Goal: Information Seeking & Learning: Find contact information

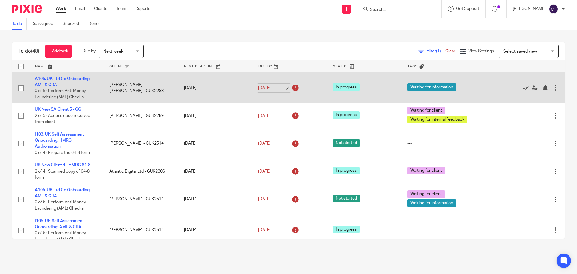
click at [258, 86] on link "[DATE]" at bounding box center [271, 88] width 27 height 6
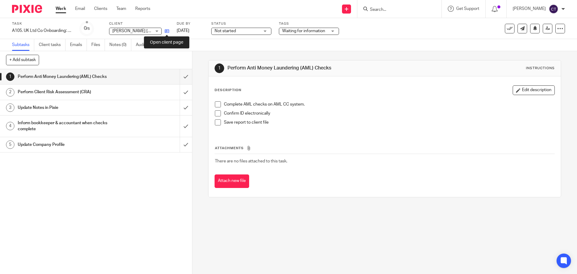
click at [168, 32] on icon at bounding box center [167, 31] width 5 height 5
click at [255, 30] on span "Not started" at bounding box center [237, 31] width 45 height 6
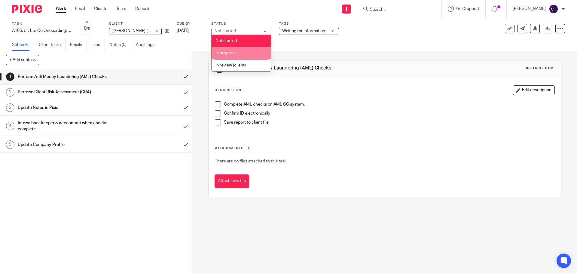
click at [249, 53] on li "In progress" at bounding box center [242, 53] width 60 height 12
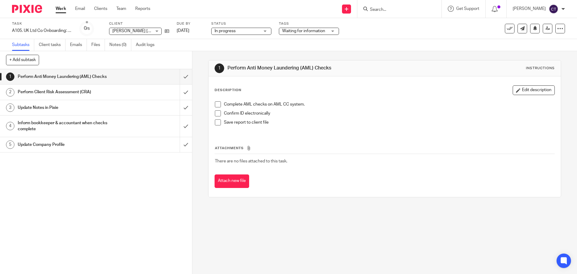
click at [318, 34] on span "Waiting for information" at bounding box center [304, 31] width 45 height 6
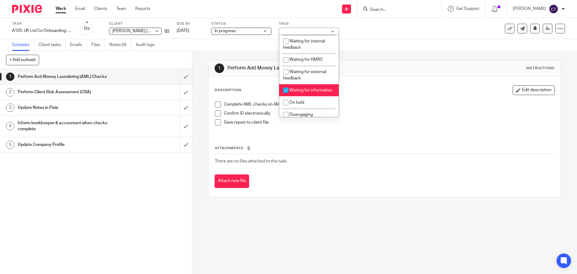
scroll to position [144, 0]
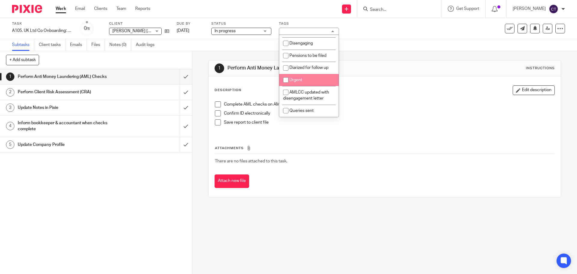
click at [422, 70] on div "1 Perform Anti Money Laundering (AML) Checks Instructions" at bounding box center [385, 68] width 340 height 10
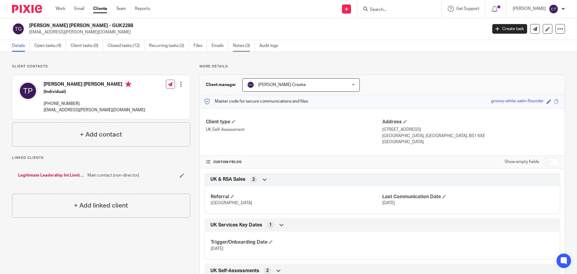
click at [249, 45] on link "Notes (3)" at bounding box center [244, 46] width 22 height 12
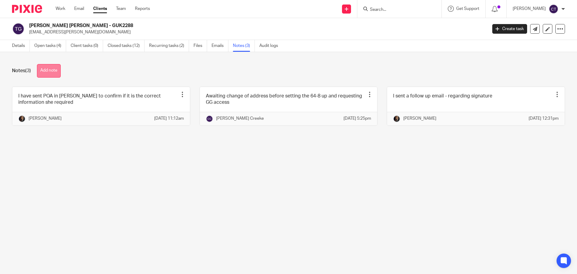
click at [45, 73] on button "Add note" at bounding box center [49, 71] width 24 height 14
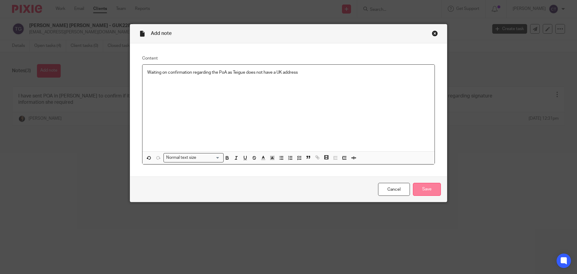
click at [424, 184] on input "Save" at bounding box center [427, 189] width 28 height 13
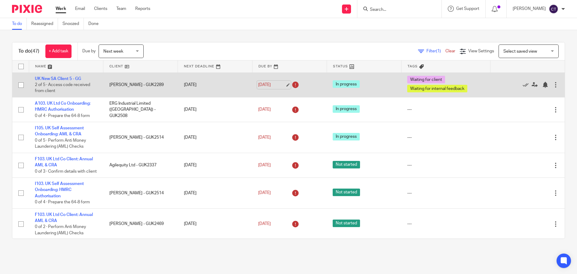
click at [262, 82] on link "[DATE]" at bounding box center [271, 85] width 27 height 6
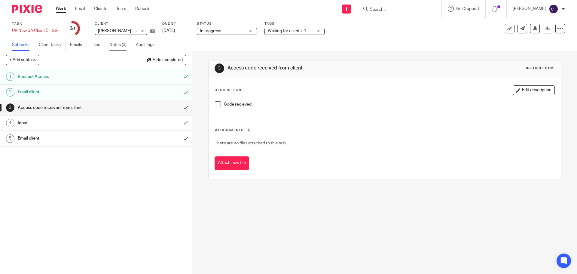
click at [116, 44] on link "Notes (3)" at bounding box center [120, 45] width 22 height 12
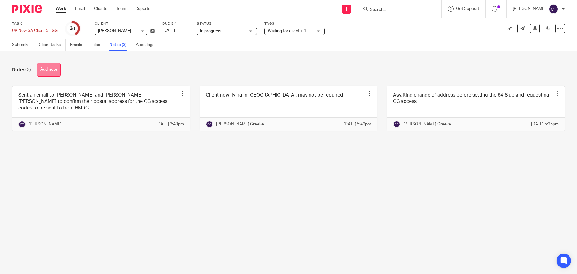
click at [51, 67] on button "Add note" at bounding box center [49, 70] width 24 height 14
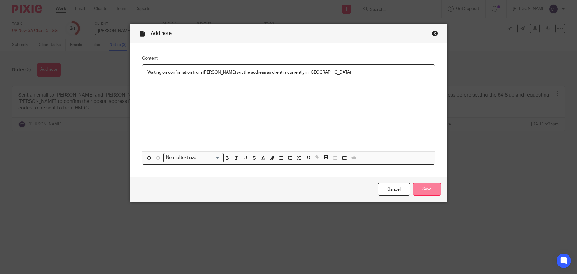
click at [430, 185] on input "Save" at bounding box center [427, 189] width 28 height 13
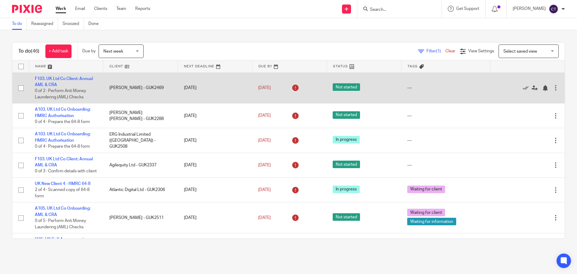
drag, startPoint x: 63, startPoint y: 78, endPoint x: 226, endPoint y: 86, distance: 163.4
click at [226, 86] on td "11 Sep 2025" at bounding box center [215, 87] width 75 height 31
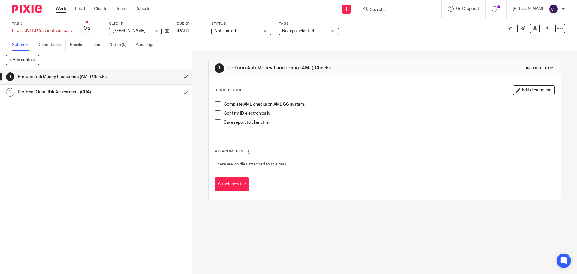
click at [253, 31] on span "Not started" at bounding box center [237, 31] width 45 height 6
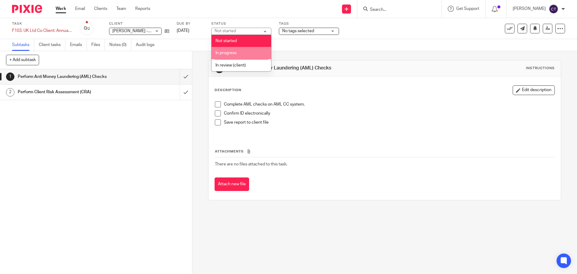
click at [255, 53] on li "In progress" at bounding box center [242, 53] width 60 height 12
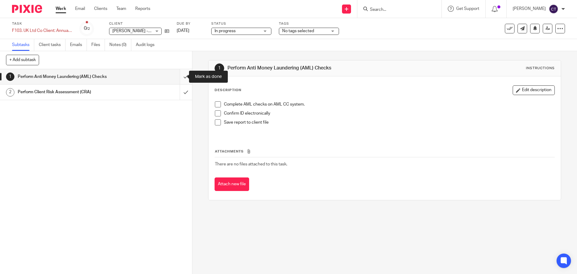
click at [181, 78] on input "submit" at bounding box center [96, 76] width 192 height 15
click at [216, 104] on span at bounding box center [218, 104] width 6 height 6
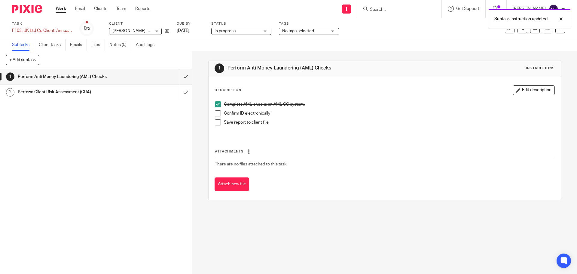
click at [219, 112] on span at bounding box center [218, 113] width 6 height 6
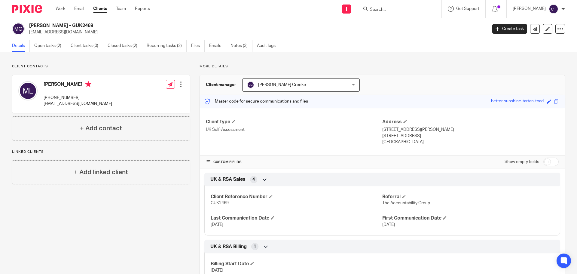
drag, startPoint x: 54, startPoint y: 25, endPoint x: 28, endPoint y: 25, distance: 26.1
click at [28, 25] on div "[PERSON_NAME] - GUK2469 [EMAIL_ADDRESS][DOMAIN_NAME]" at bounding box center [247, 29] width 471 height 13
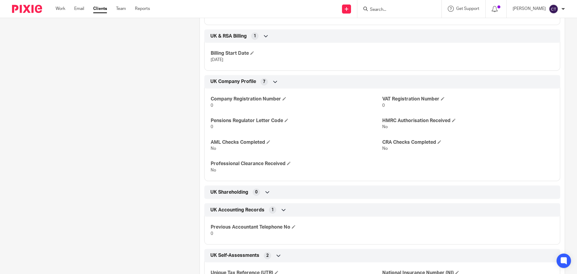
scroll to position [240, 0]
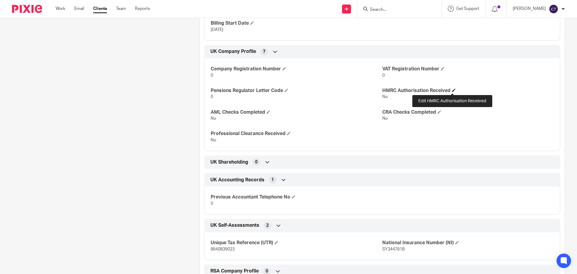
click at [453, 91] on span at bounding box center [454, 90] width 4 height 4
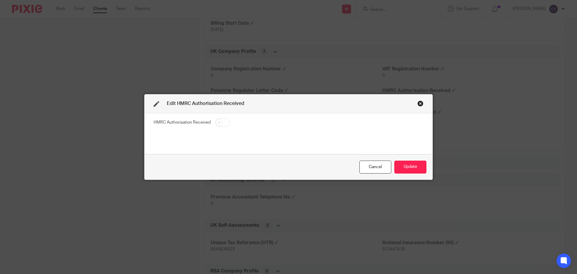
click at [217, 123] on input "checkbox" at bounding box center [222, 122] width 15 height 8
checkbox input "true"
click at [417, 163] on button "Update" at bounding box center [410, 166] width 32 height 13
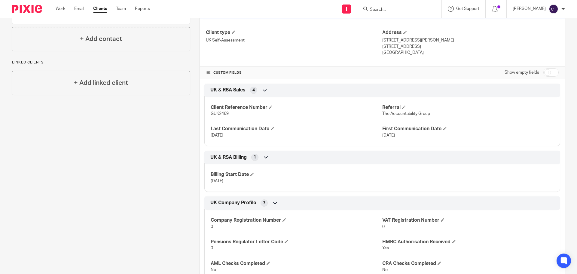
scroll to position [0, 0]
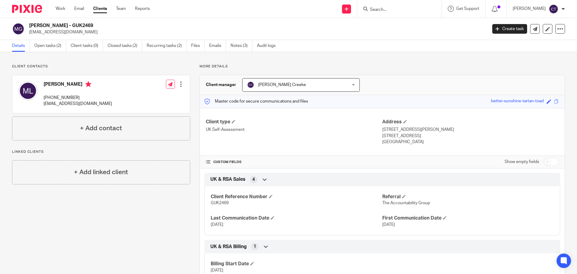
click at [62, 24] on h2 "[PERSON_NAME] - GUK2469" at bounding box center [210, 26] width 363 height 6
click at [63, 24] on h2 "[PERSON_NAME] - GUK2469" at bounding box center [210, 26] width 363 height 6
copy h2 "GUK2469"
click at [43, 83] on div "Mika Lapid +44 738 332 0760 mikalapid@gmail.com" at bounding box center [65, 94] width 94 height 32
click at [44, 82] on h4 "Mika Lapid" at bounding box center [78, 85] width 69 height 8
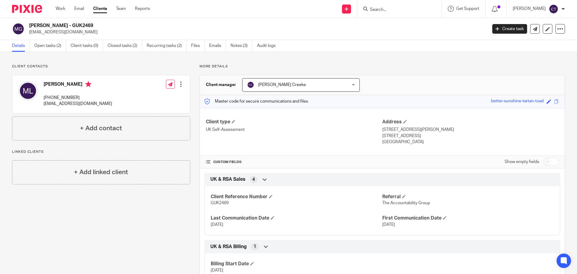
copy h4 "Mika"
click at [47, 24] on h2 "[PERSON_NAME] - GUK2469" at bounding box center [210, 26] width 363 height 6
copy h2 "Lapid"
drag, startPoint x: 409, startPoint y: 128, endPoint x: 379, endPoint y: 128, distance: 30.7
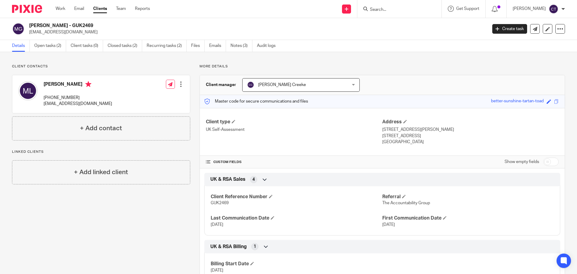
click at [379, 128] on div "Client type UK Self-Assessment Address 46 Carden Road, London London, United Ki…" at bounding box center [382, 132] width 365 height 48
click at [388, 129] on p "46 Carden Road, London" at bounding box center [470, 130] width 176 height 6
drag, startPoint x: 401, startPoint y: 130, endPoint x: 380, endPoint y: 130, distance: 20.4
click at [382, 130] on p "46 Carden Road, London" at bounding box center [470, 130] width 176 height 6
drag, startPoint x: 380, startPoint y: 130, endPoint x: 406, endPoint y: 129, distance: 25.9
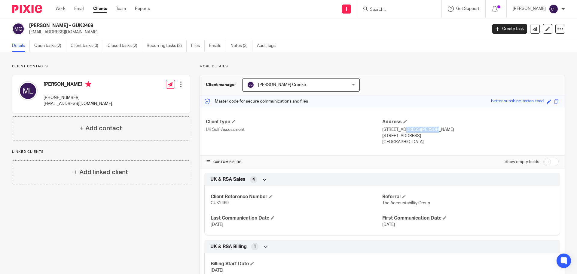
click at [405, 129] on p "46 Carden Road, London" at bounding box center [470, 130] width 176 height 6
drag, startPoint x: 409, startPoint y: 130, endPoint x: 379, endPoint y: 130, distance: 30.4
click at [382, 130] on p "46 Carden Road, London" at bounding box center [470, 130] width 176 height 6
copy p "46 Carden Road"
drag, startPoint x: 455, startPoint y: 136, endPoint x: 429, endPoint y: 138, distance: 26.5
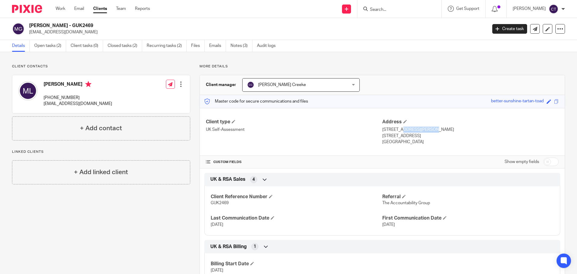
click at [429, 138] on p "London, United Kingdom, SE15 3UD" at bounding box center [470, 136] width 176 height 6
copy p "SE15 3UD"
drag, startPoint x: 90, startPoint y: 97, endPoint x: 46, endPoint y: 96, distance: 43.9
click at [46, 96] on div "Mika Lapid +44 738 332 0760 mikalapid@gmail.com Edit contact Create client from…" at bounding box center [101, 94] width 178 height 38
copy p "44 738 332 0760"
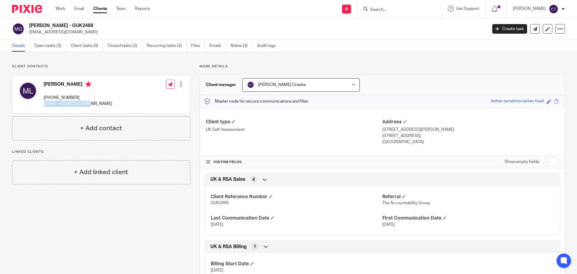
drag, startPoint x: 97, startPoint y: 105, endPoint x: 42, endPoint y: 105, distance: 54.7
click at [42, 105] on div "Mika Lapid +44 738 332 0760 mikalapid@gmail.com Edit contact Create client from…" at bounding box center [101, 94] width 178 height 38
copy p "mikalapid@gmail.com"
click at [234, 45] on link "Notes (3)" at bounding box center [242, 46] width 22 height 12
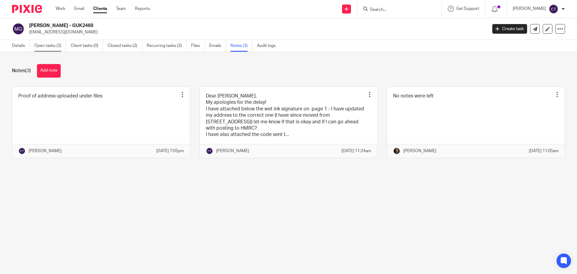
click at [43, 46] on link "Open tasks (2)" at bounding box center [50, 46] width 32 height 12
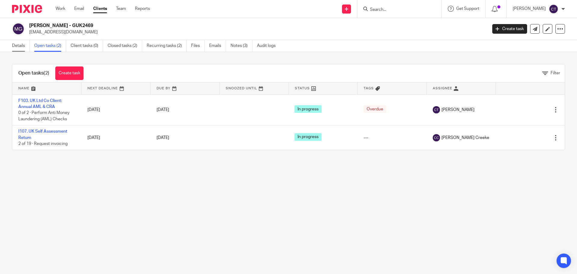
click at [20, 44] on link "Details" at bounding box center [21, 46] width 18 height 12
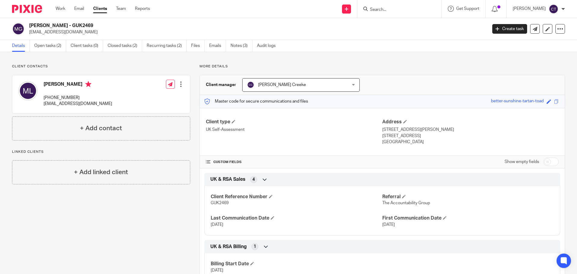
drag, startPoint x: 55, startPoint y: 25, endPoint x: 28, endPoint y: 24, distance: 26.7
click at [28, 24] on div "Mika Lapid - GUK2469 mikalapid@gmail.com" at bounding box center [247, 29] width 471 height 13
click at [43, 44] on link "Open tasks (2)" at bounding box center [50, 46] width 32 height 12
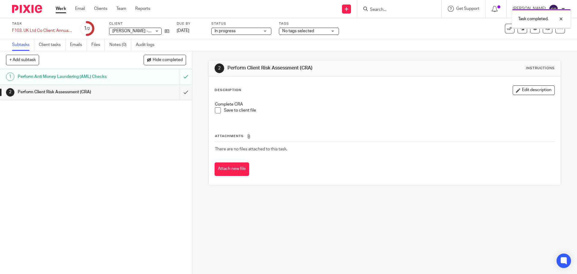
click at [171, 76] on link "1 Perform Anti Money Laundering (AML) Checks" at bounding box center [90, 76] width 180 height 15
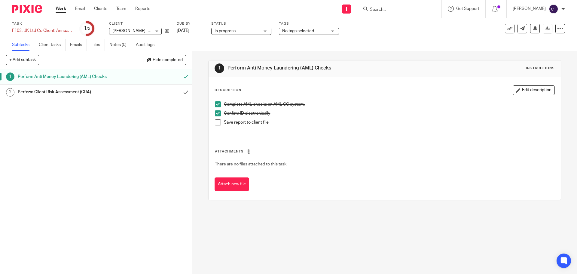
click at [231, 179] on button "Attach new file" at bounding box center [232, 184] width 35 height 14
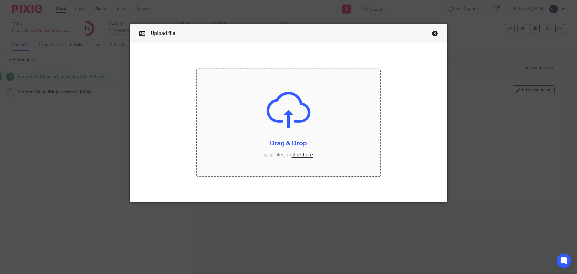
click at [289, 122] on input "file" at bounding box center [289, 123] width 184 height 108
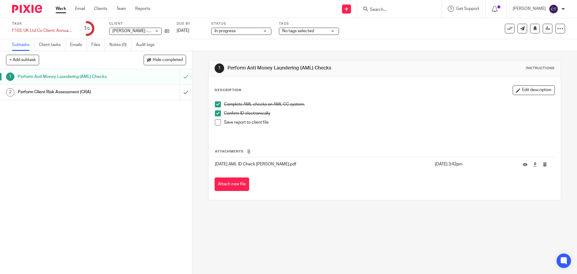
click at [215, 122] on span at bounding box center [218, 122] width 6 height 6
click at [151, 91] on div "Perform Client Risk Assessment (CRA)" at bounding box center [96, 91] width 156 height 9
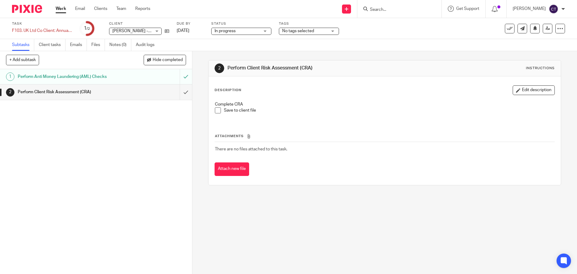
click at [215, 111] on span at bounding box center [218, 110] width 6 height 6
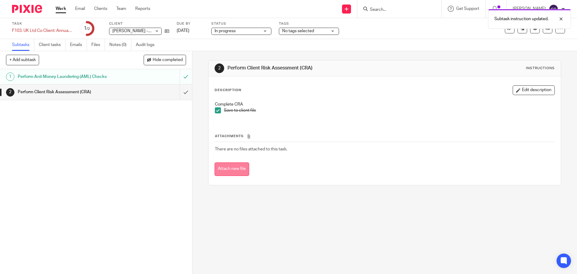
click at [236, 166] on button "Attach new file" at bounding box center [232, 169] width 35 height 14
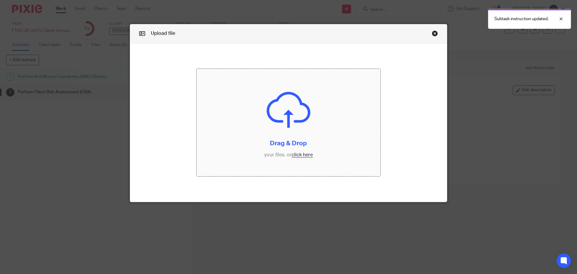
click at [243, 121] on input "file" at bounding box center [289, 123] width 184 height 108
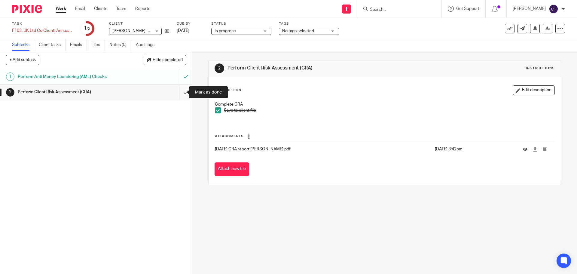
click at [181, 91] on input "submit" at bounding box center [96, 91] width 192 height 15
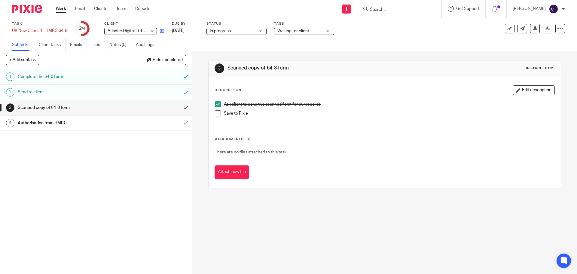
click at [163, 31] on icon at bounding box center [162, 31] width 5 height 5
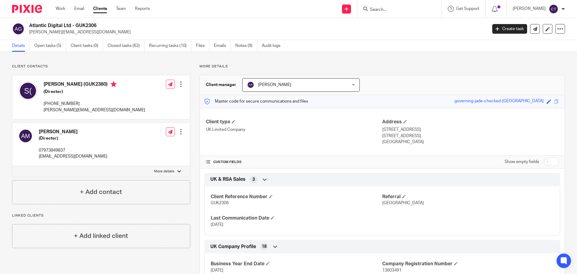
click at [28, 25] on div "Atlantic Digital Ltd - GUK2306 [PERSON_NAME][EMAIL_ADDRESS][DOMAIN_NAME]" at bounding box center [247, 29] width 471 height 13
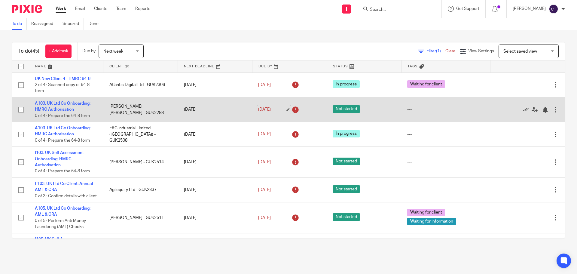
click at [274, 109] on link "[DATE]" at bounding box center [271, 109] width 27 height 6
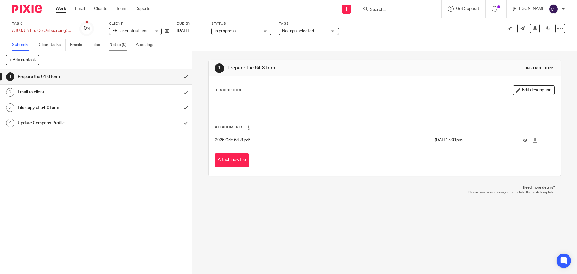
click at [122, 47] on link "Notes (0)" at bounding box center [120, 45] width 22 height 12
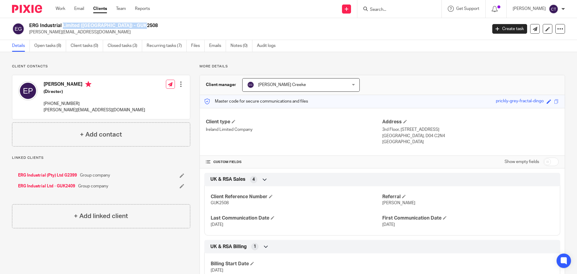
drag, startPoint x: 101, startPoint y: 25, endPoint x: 30, endPoint y: 23, distance: 71.0
click at [30, 23] on h2 "ERG Industrial Limited ([GEOGRAPHIC_DATA]) - GUK2508" at bounding box center [210, 26] width 363 height 6
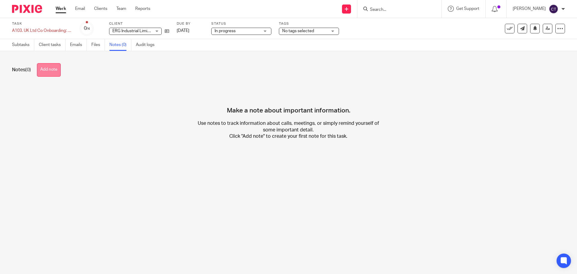
click at [38, 73] on button "Add note" at bounding box center [49, 70] width 24 height 14
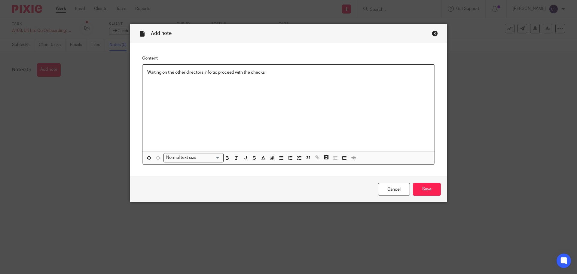
click at [212, 72] on p "Waiting on the other directors info tio proceed with the checks" at bounding box center [288, 72] width 282 height 6
click at [421, 184] on input "Save" at bounding box center [427, 189] width 28 height 13
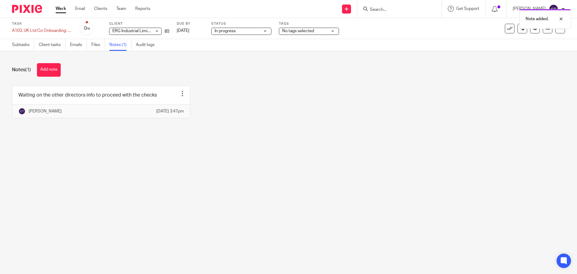
click at [297, 33] on span "No tags selected" at bounding box center [298, 31] width 32 height 4
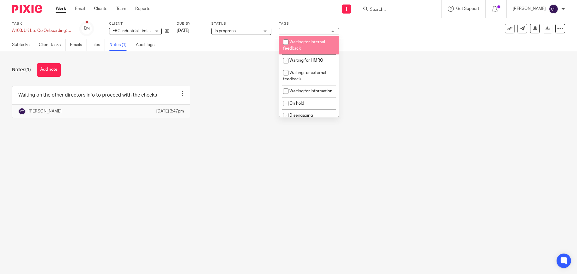
scroll to position [90, 0]
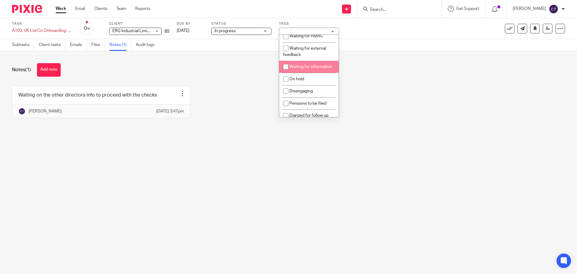
click at [313, 70] on li "Waiting for information" at bounding box center [309, 67] width 60 height 12
checkbox input "true"
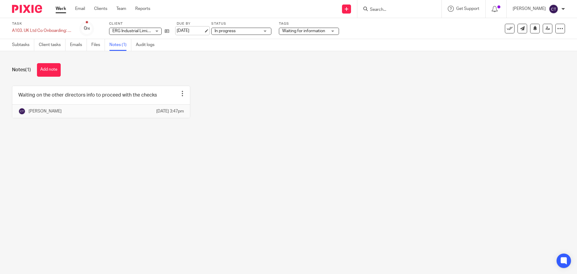
click at [197, 30] on link "11 Sep 2025" at bounding box center [190, 31] width 27 height 6
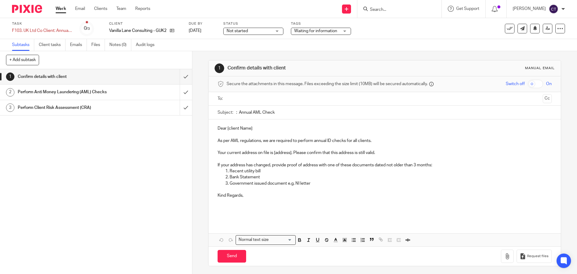
click at [257, 30] on span "Not started" at bounding box center [249, 31] width 45 height 6
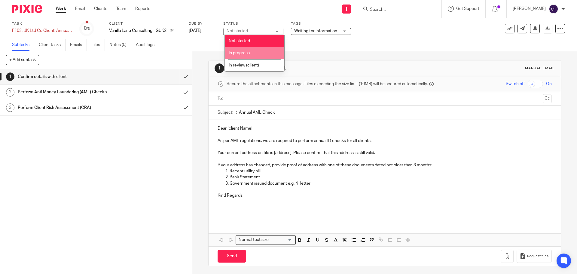
click at [258, 53] on li "In progress" at bounding box center [255, 53] width 60 height 12
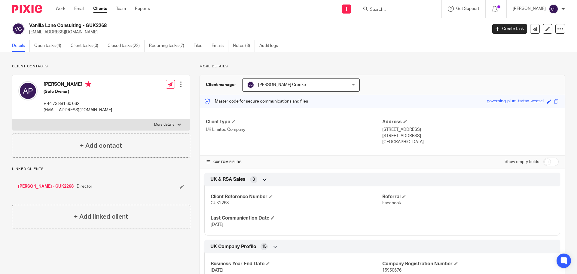
drag, startPoint x: 75, startPoint y: 24, endPoint x: 30, endPoint y: 23, distance: 45.1
click at [30, 23] on h2 "Vanilla Lane Consulting - GUK2268" at bounding box center [210, 26] width 363 height 6
click at [91, 24] on h2 "Vanilla Lane Consulting - GUK2268" at bounding box center [210, 26] width 363 height 6
copy h2 "GUK2268"
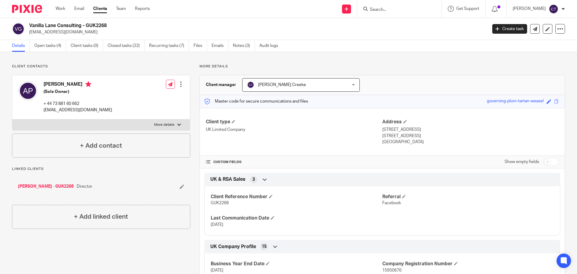
copy h2 "GUK2268"
drag, startPoint x: 83, startPoint y: 26, endPoint x: 29, endPoint y: 24, distance: 53.8
click at [29, 24] on div "Vanilla Lane Consulting - GUK2268 [EMAIL_ADDRESS][DOMAIN_NAME]" at bounding box center [247, 29] width 471 height 13
copy h2 "Vanilla Lane Consulting"
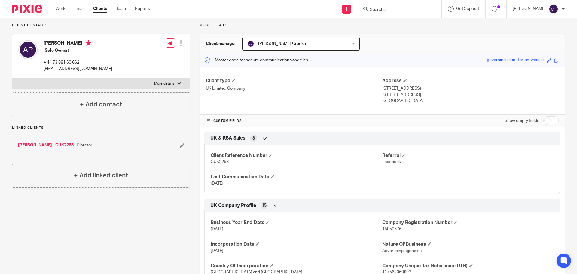
scroll to position [60, 0]
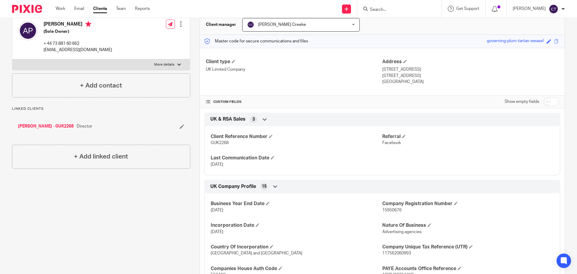
drag, startPoint x: 395, startPoint y: 69, endPoint x: 435, endPoint y: 71, distance: 39.7
click at [435, 71] on p "[STREET_ADDRESS]" at bounding box center [470, 69] width 176 height 6
copy p "[STREET_ADDRESS]"
click at [446, 68] on p "[STREET_ADDRESS]" at bounding box center [470, 69] width 176 height 6
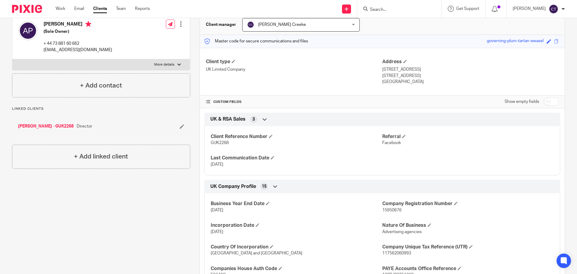
copy p "Marylebone"
drag, startPoint x: 503, startPoint y: 67, endPoint x: 462, endPoint y: 69, distance: 41.5
click at [462, 69] on div "Address [STREET_ADDRESS] [STREET_ADDRESS] [GEOGRAPHIC_DATA]" at bounding box center [470, 72] width 176 height 26
copy p "[GEOGRAPHIC_DATA]"
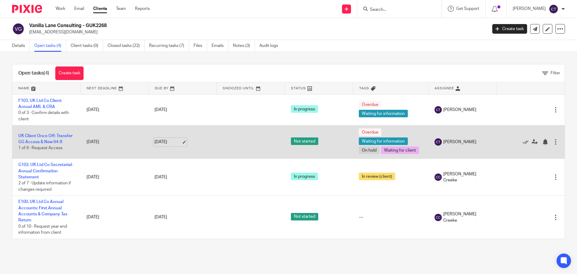
click at [173, 143] on link "15 Sep 2025" at bounding box center [167, 142] width 27 height 6
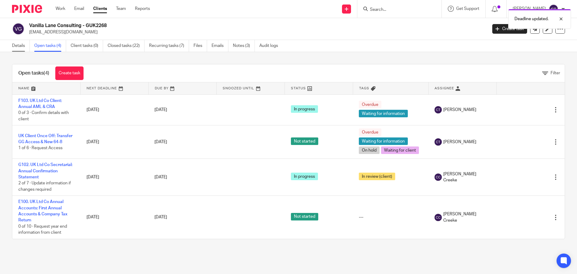
click at [13, 46] on link "Details" at bounding box center [21, 46] width 18 height 12
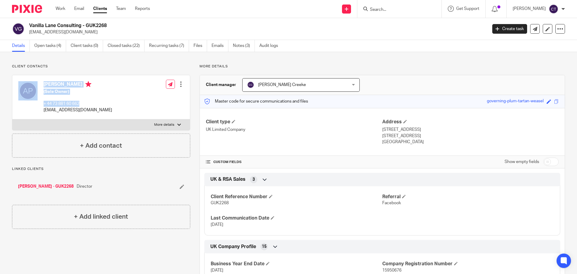
drag, startPoint x: 86, startPoint y: 102, endPoint x: 39, endPoint y: 102, distance: 46.9
click at [39, 102] on div "[PERSON_NAME] (Sole Owner) + 44 73 881 60 662 [EMAIL_ADDRESS][DOMAIN_NAME]" at bounding box center [65, 97] width 94 height 38
click at [69, 105] on p "+ 44 73 881 60 662" at bounding box center [78, 104] width 69 height 6
drag, startPoint x: 90, startPoint y: 103, endPoint x: 45, endPoint y: 102, distance: 44.8
click at [45, 102] on p "+ 44 73 881 60 662" at bounding box center [78, 104] width 69 height 6
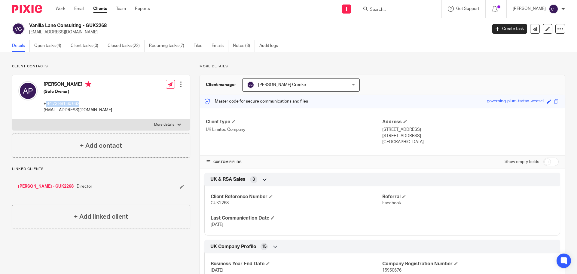
copy p "44 73 881 60 662"
drag, startPoint x: 105, startPoint y: 111, endPoint x: 45, endPoint y: 109, distance: 59.5
click at [45, 109] on div "[PERSON_NAME] (Sole Owner) + 44 73 881 60 662 [EMAIL_ADDRESS][DOMAIN_NAME] Edit…" at bounding box center [101, 97] width 178 height 44
drag, startPoint x: 45, startPoint y: 109, endPoint x: 101, endPoint y: 109, distance: 55.9
click at [101, 109] on div "[PERSON_NAME] (Sole Owner) + 44 73 881 60 662 [EMAIL_ADDRESS][DOMAIN_NAME] Edit…" at bounding box center [101, 97] width 178 height 44
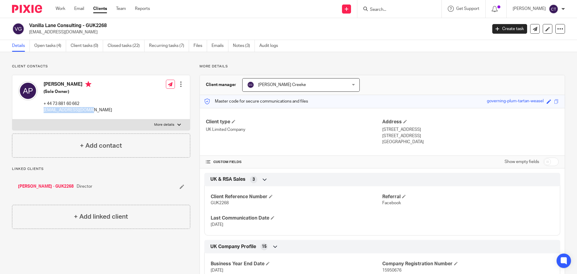
drag, startPoint x: 99, startPoint y: 109, endPoint x: 44, endPoint y: 110, distance: 55.0
click at [44, 110] on div "[PERSON_NAME] (Sole Owner) + 44 73 881 60 662 [EMAIL_ADDRESS][DOMAIN_NAME] Edit…" at bounding box center [101, 97] width 178 height 44
copy p "[EMAIL_ADDRESS][DOMAIN_NAME]"
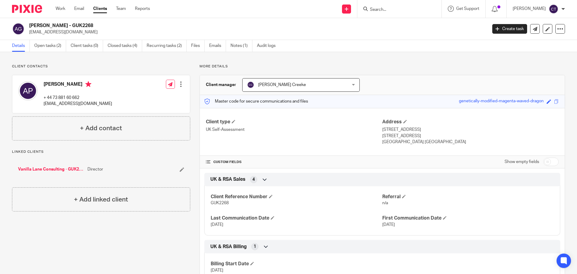
click at [85, 25] on h2 "[PERSON_NAME] - GUK2268" at bounding box center [210, 26] width 363 height 6
copy h2 "GUK2268"
click at [195, 47] on link "Files" at bounding box center [198, 46] width 14 height 12
